Goal: Task Accomplishment & Management: Use online tool/utility

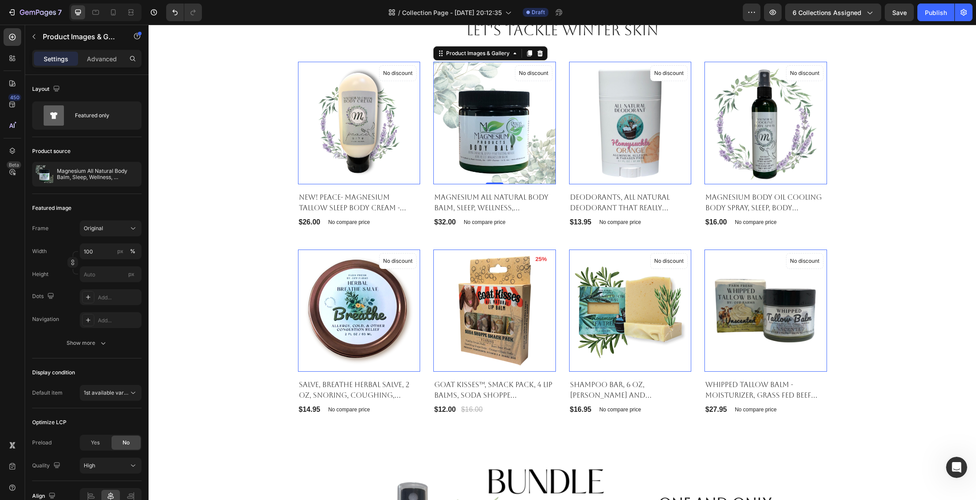
scroll to position [322, 0]
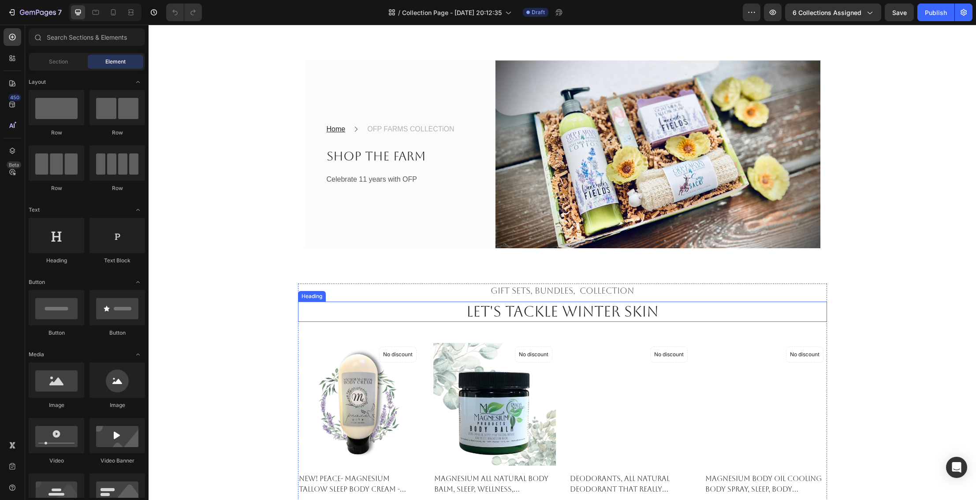
scroll to position [27, 0]
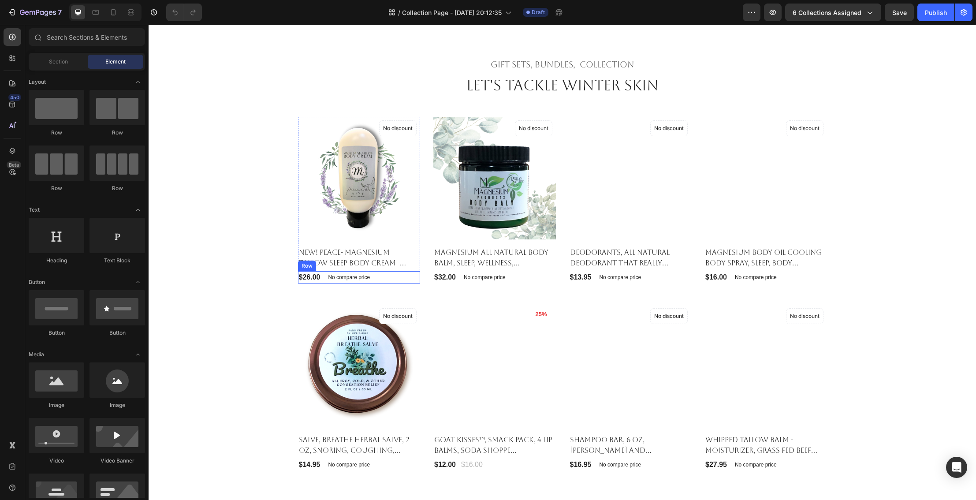
scroll to position [268, 0]
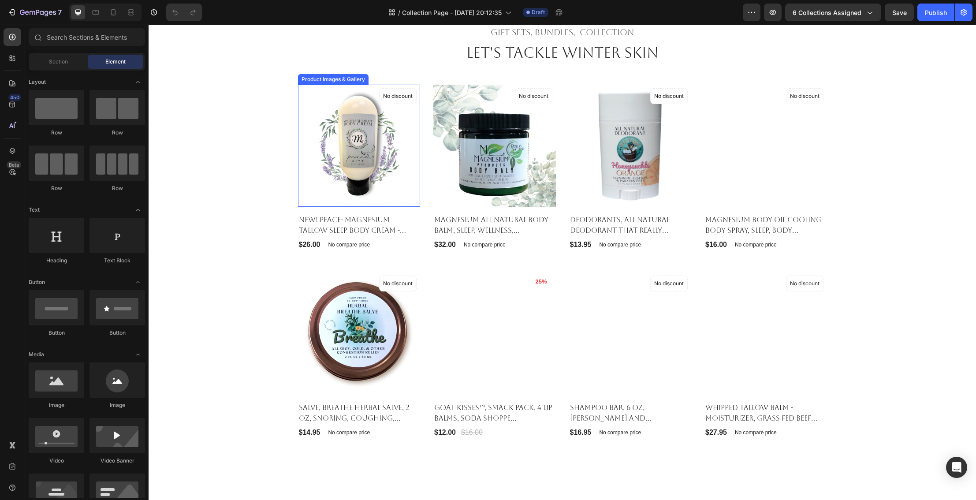
scroll to position [174, 0]
